Goal: Information Seeking & Learning: Learn about a topic

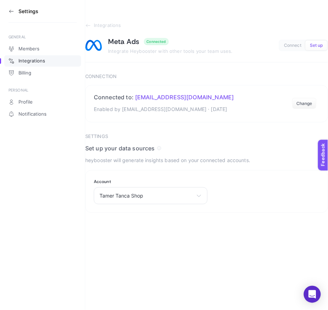
click at [13, 13] on icon at bounding box center [12, 12] width 6 height 6
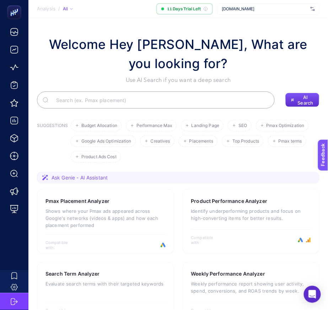
click at [248, 9] on span "[DOMAIN_NAME]" at bounding box center [265, 9] width 86 height 6
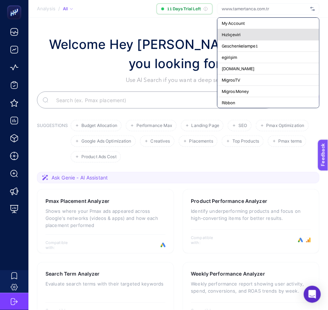
click at [229, 29] on div "Hızlıçeviri" at bounding box center [268, 34] width 102 height 11
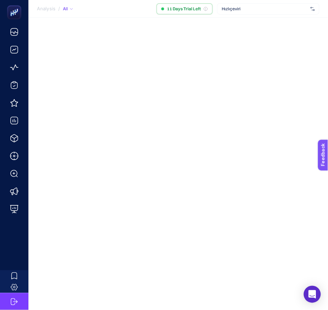
click at [239, 13] on div "Hızlıçeviri" at bounding box center [268, 8] width 102 height 11
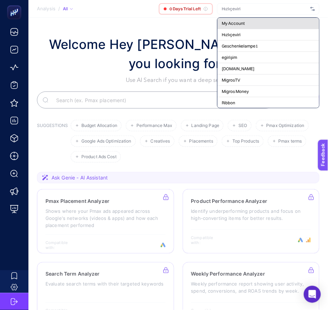
click at [233, 23] on span "My Account" at bounding box center [233, 24] width 23 height 6
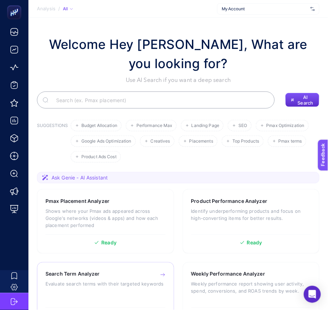
click at [104, 285] on p "Evaluate search terms with their targeted keywords" at bounding box center [105, 284] width 120 height 7
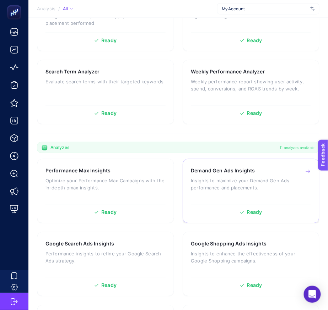
scroll to position [210, 0]
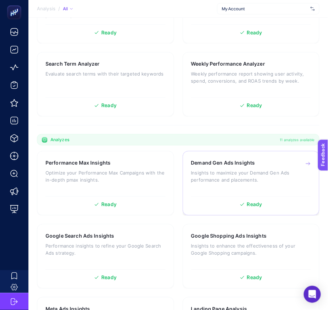
click at [225, 177] on p "Insights to maximize your Demand Gen Ads performance and placements." at bounding box center [251, 177] width 120 height 14
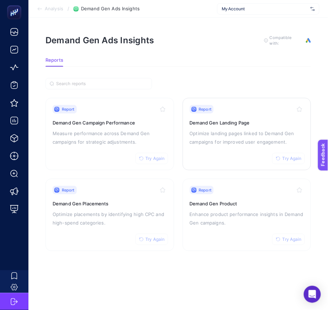
click at [226, 123] on h3 "Demand Gen Landing Page" at bounding box center [247, 122] width 114 height 7
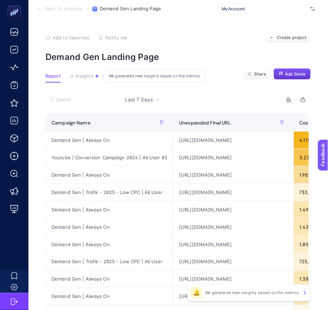
click at [289, 71] on button "Ask Genie" at bounding box center [291, 74] width 37 height 11
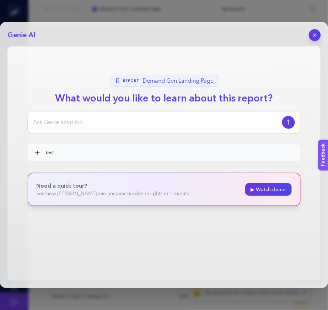
click at [313, 34] on icon "button" at bounding box center [315, 35] width 6 height 6
